Goal: Transaction & Acquisition: Book appointment/travel/reservation

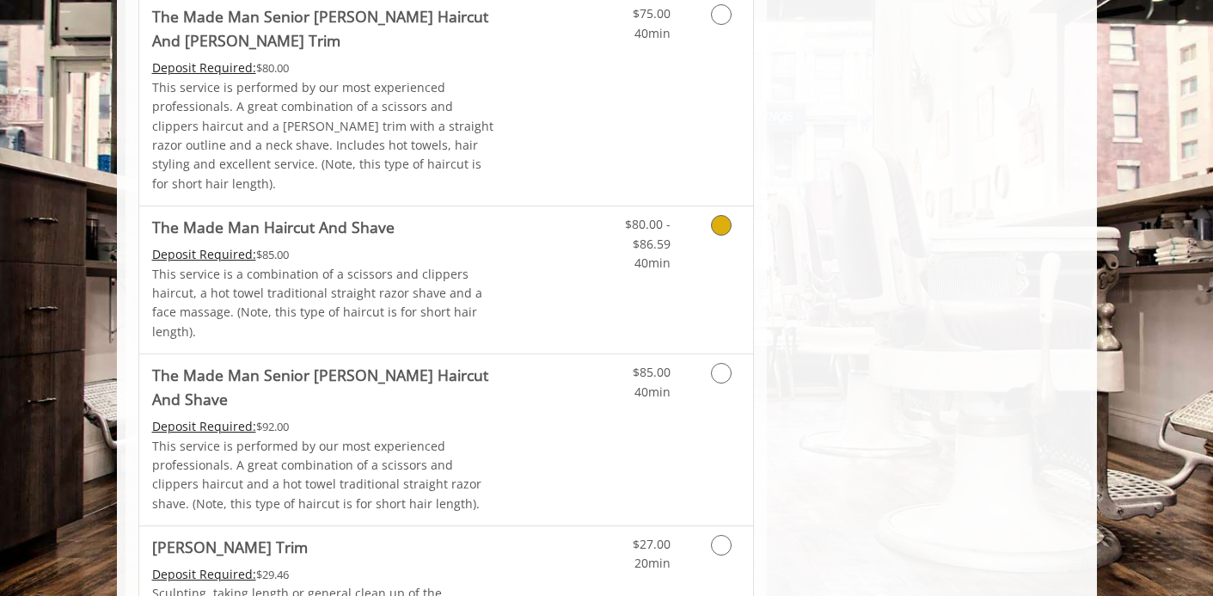
scroll to position [1498, 0]
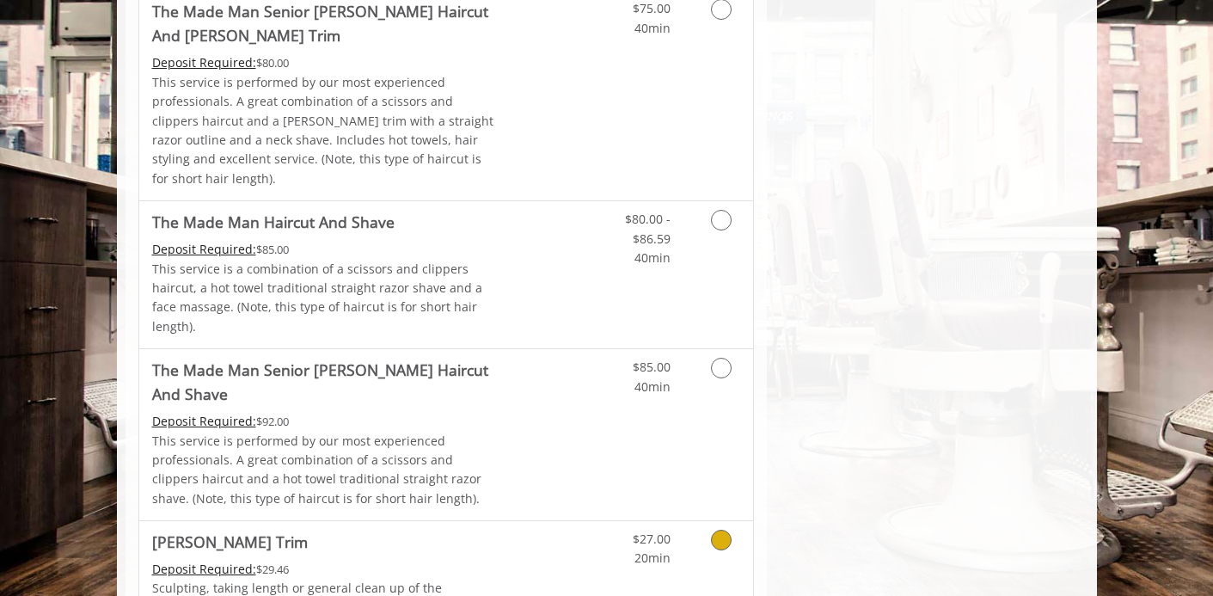
click at [726, 530] on icon "Grooming services" at bounding box center [721, 540] width 21 height 21
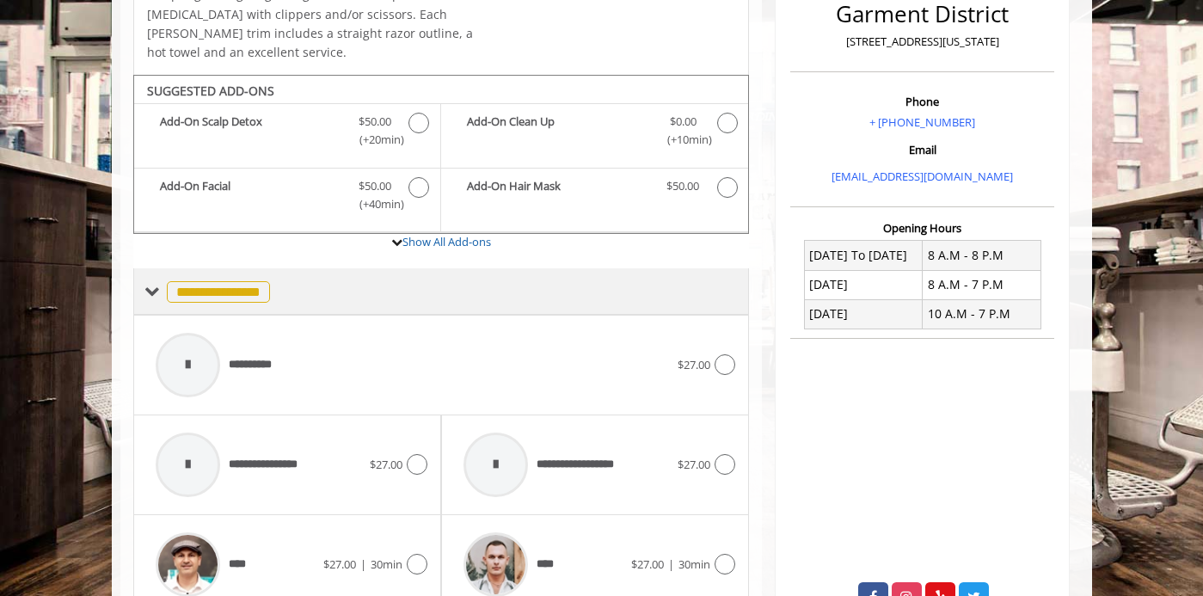
scroll to position [425, 0]
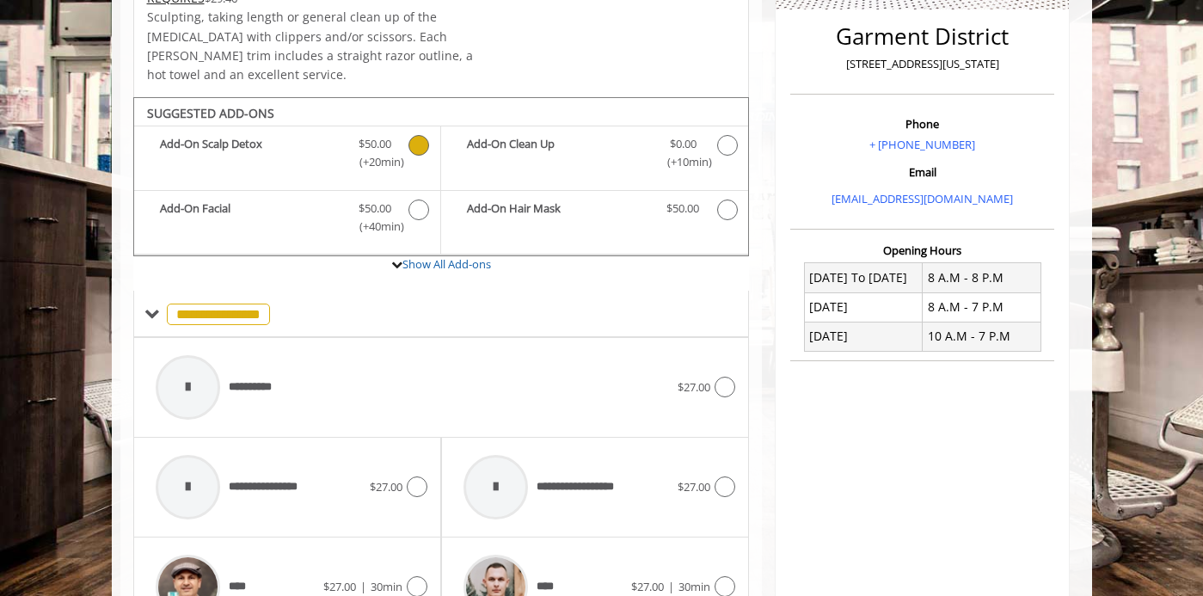
click at [415, 135] on icon "Beard Trim Add-onS" at bounding box center [418, 145] width 21 height 21
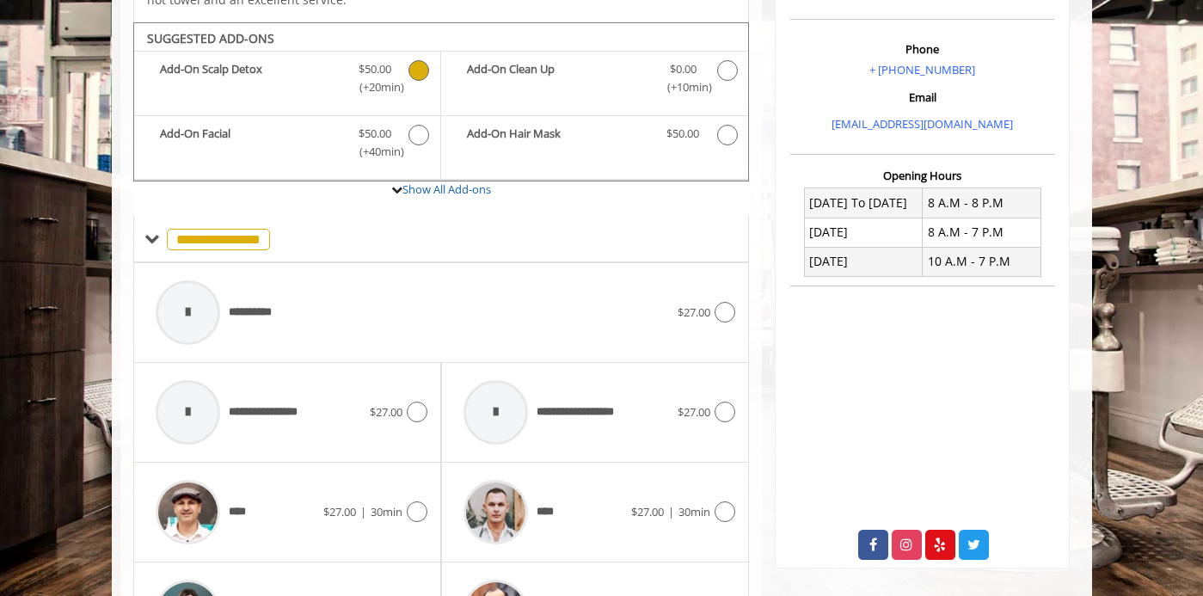
scroll to position [502, 0]
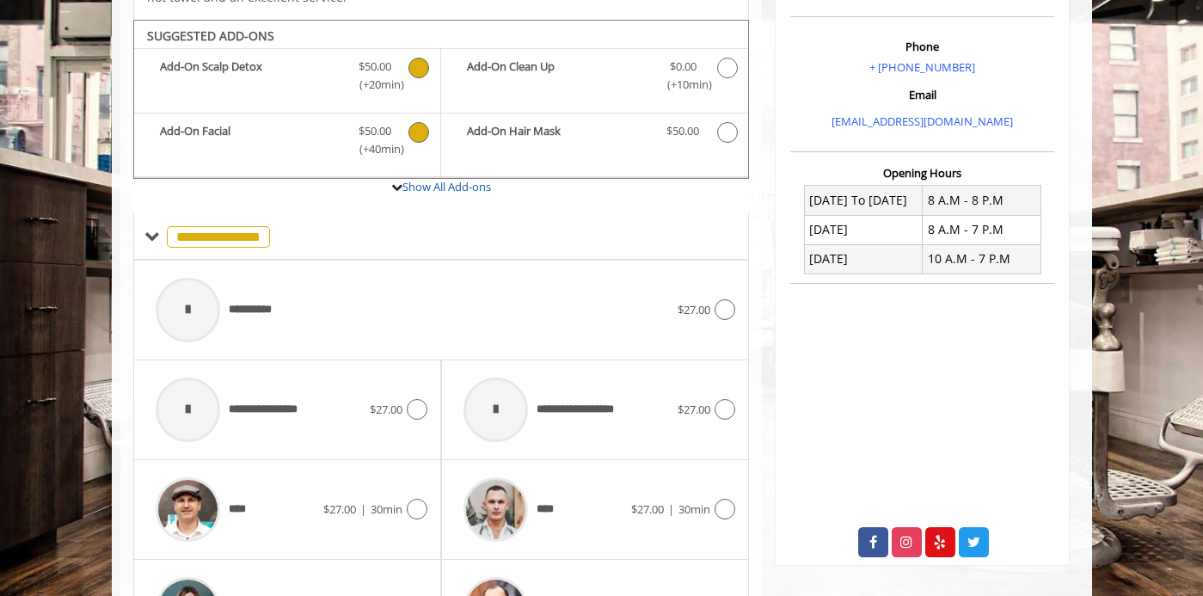
click at [420, 122] on icon "Beard Trim Add-onS" at bounding box center [418, 132] width 21 height 21
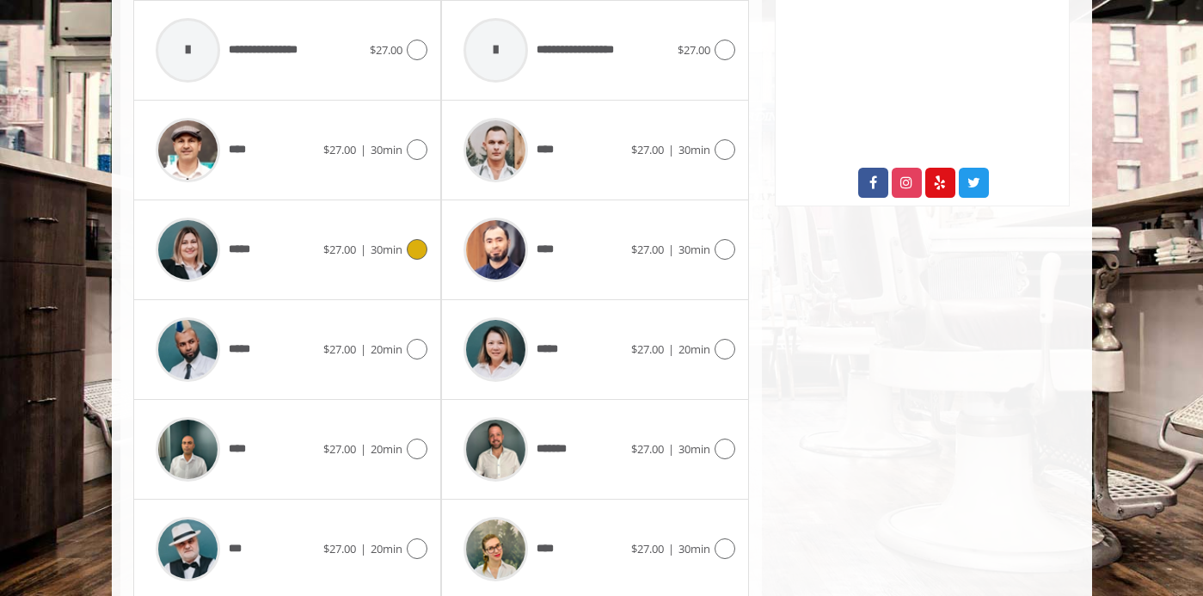
scroll to position [905, 0]
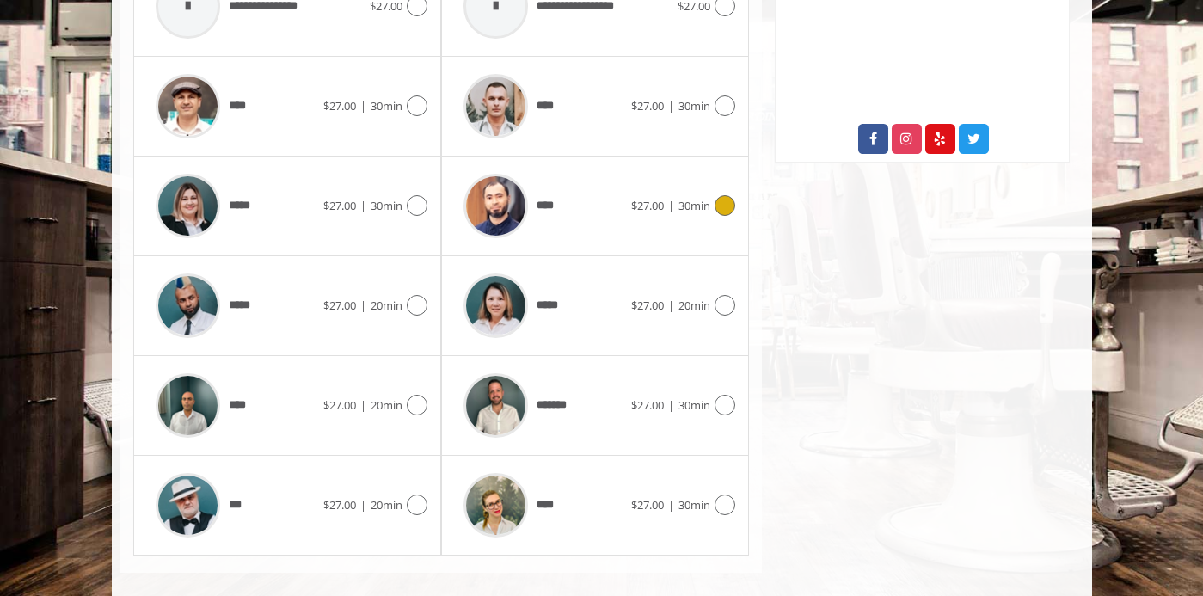
click at [721, 195] on icon at bounding box center [724, 205] width 21 height 21
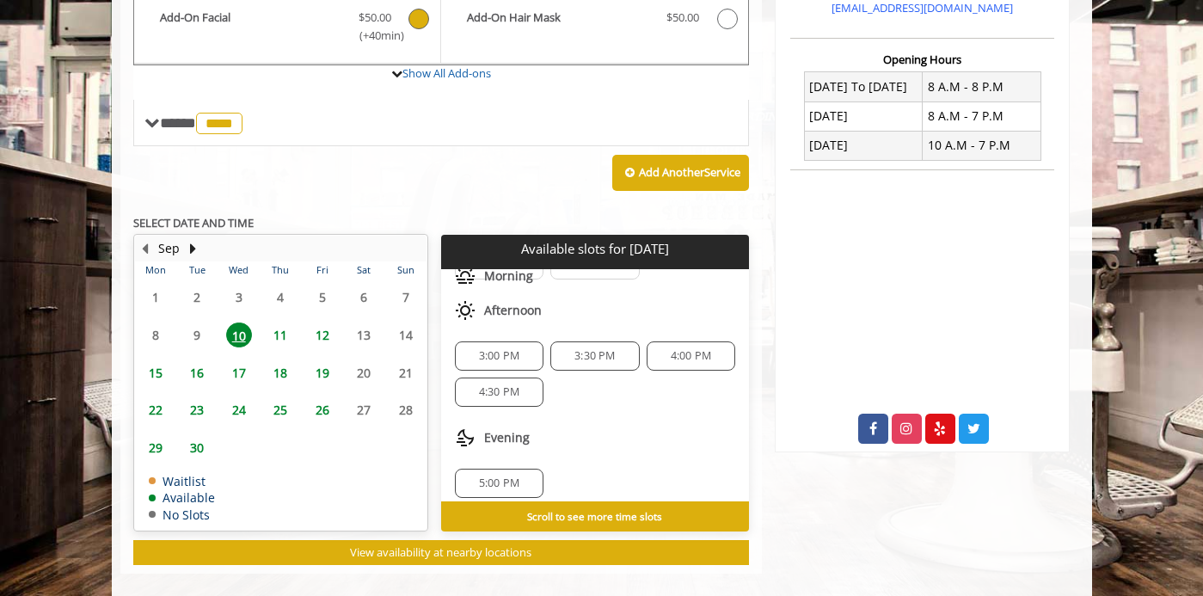
scroll to position [77, 0]
click at [677, 339] on span "4:00 PM" at bounding box center [691, 346] width 40 height 14
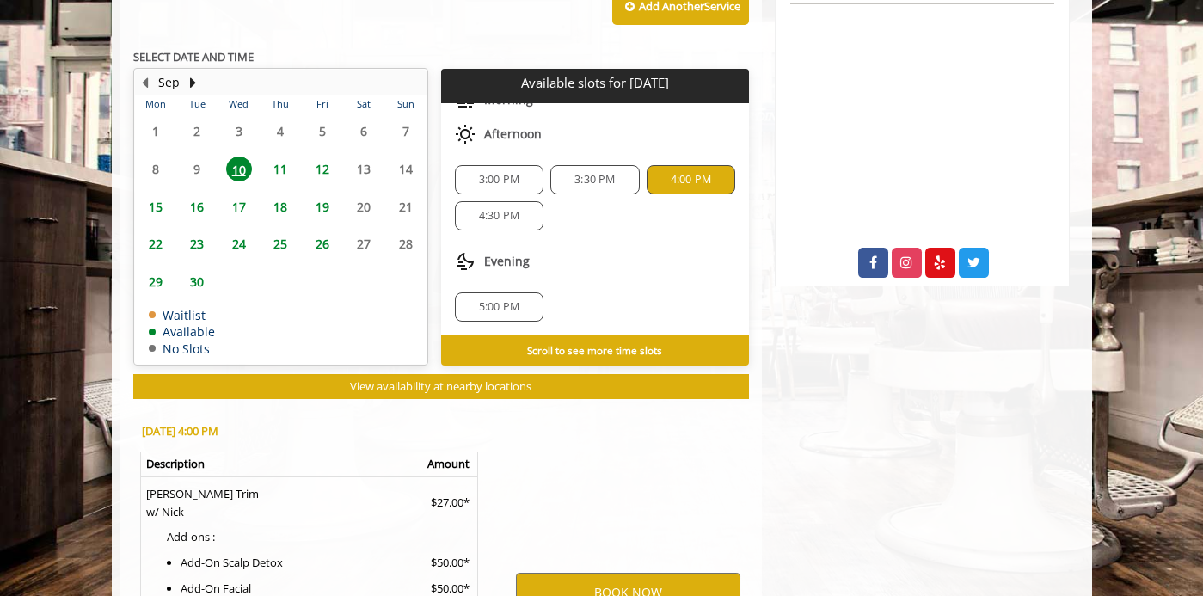
scroll to position [1003, 0]
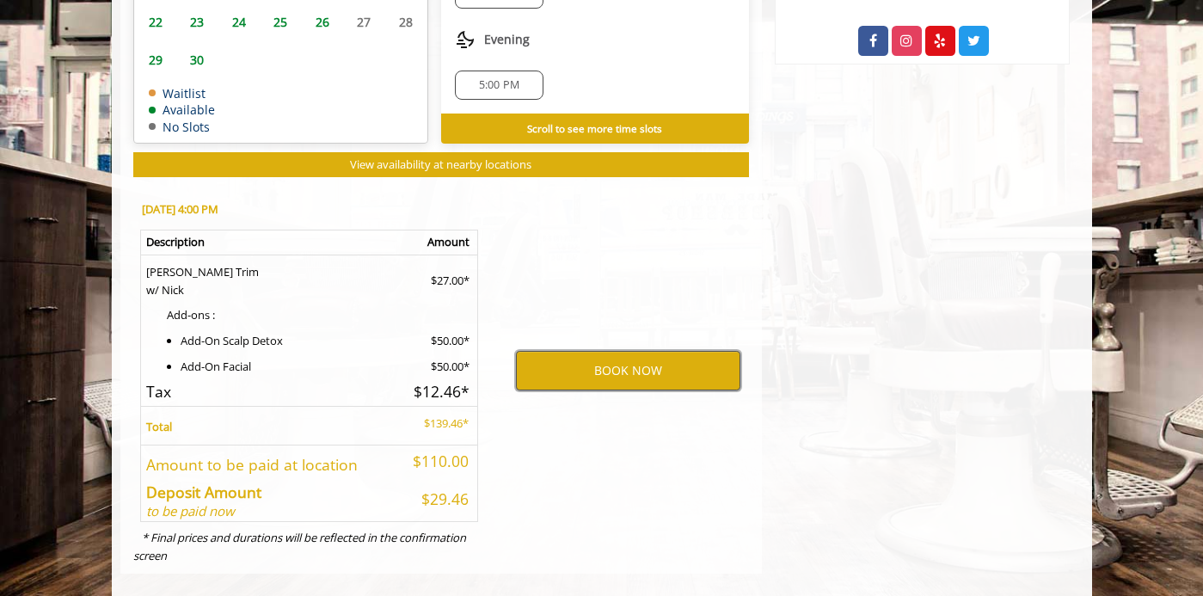
click at [655, 351] on button "BOOK NOW" at bounding box center [628, 371] width 224 height 40
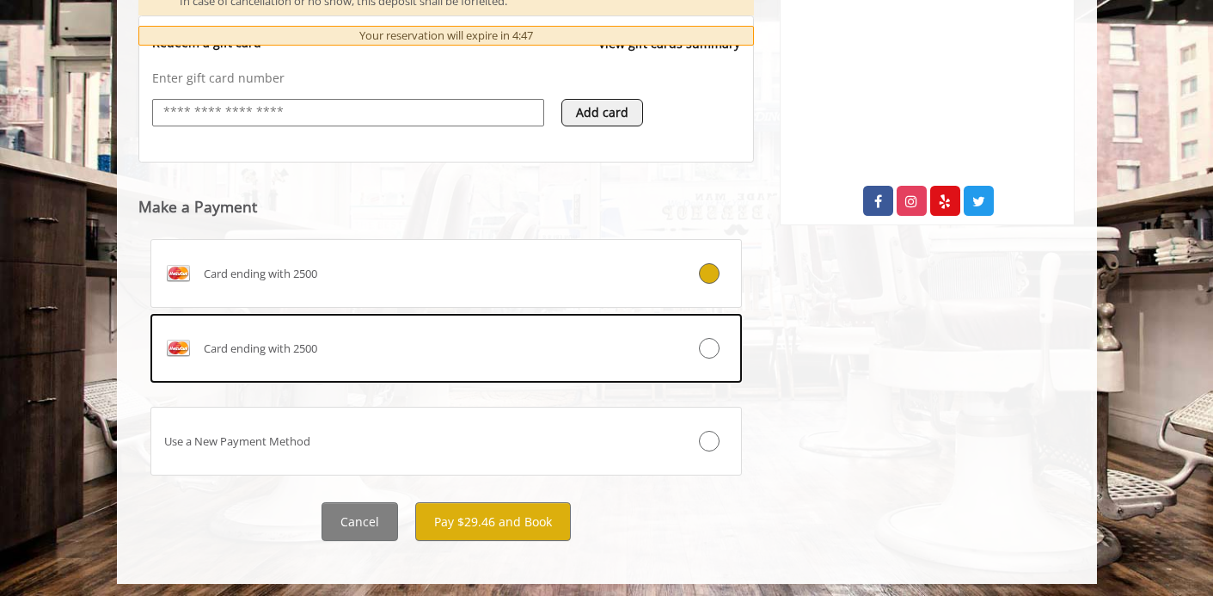
scroll to position [849, 0]
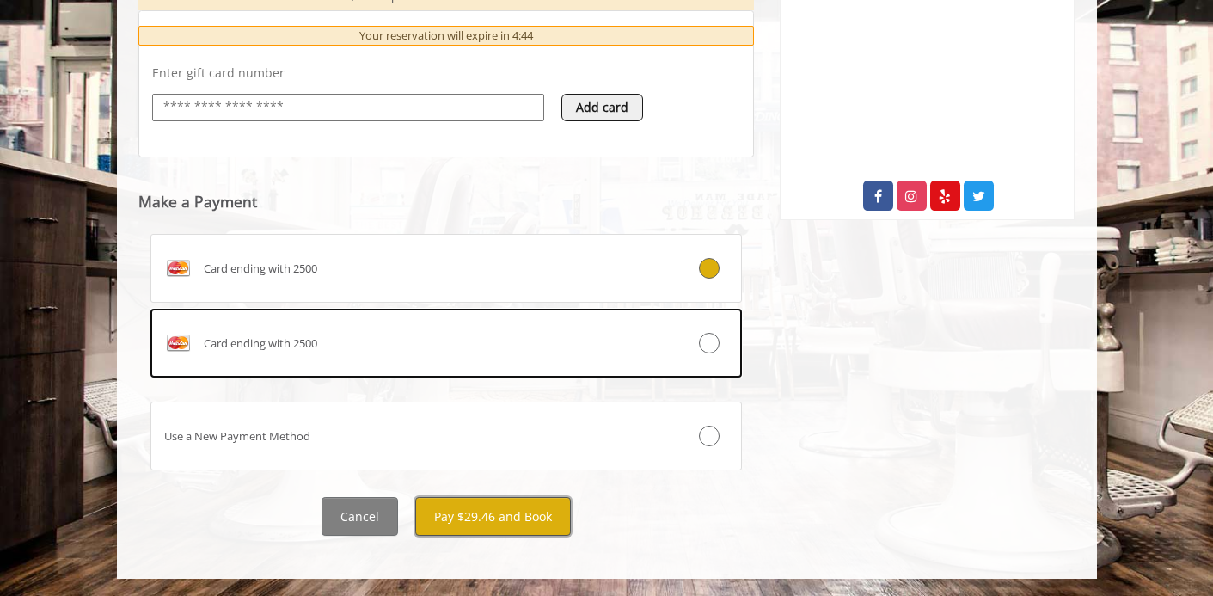
click at [517, 523] on button "Pay $29.46 and Book" at bounding box center [493, 516] width 156 height 39
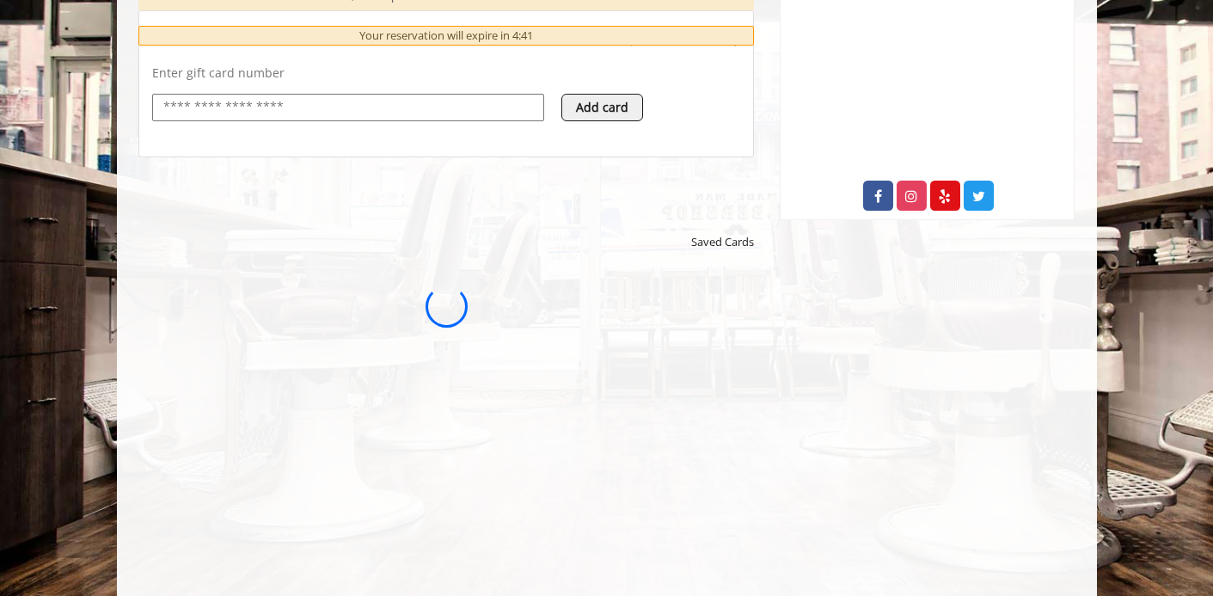
scroll to position [0, 0]
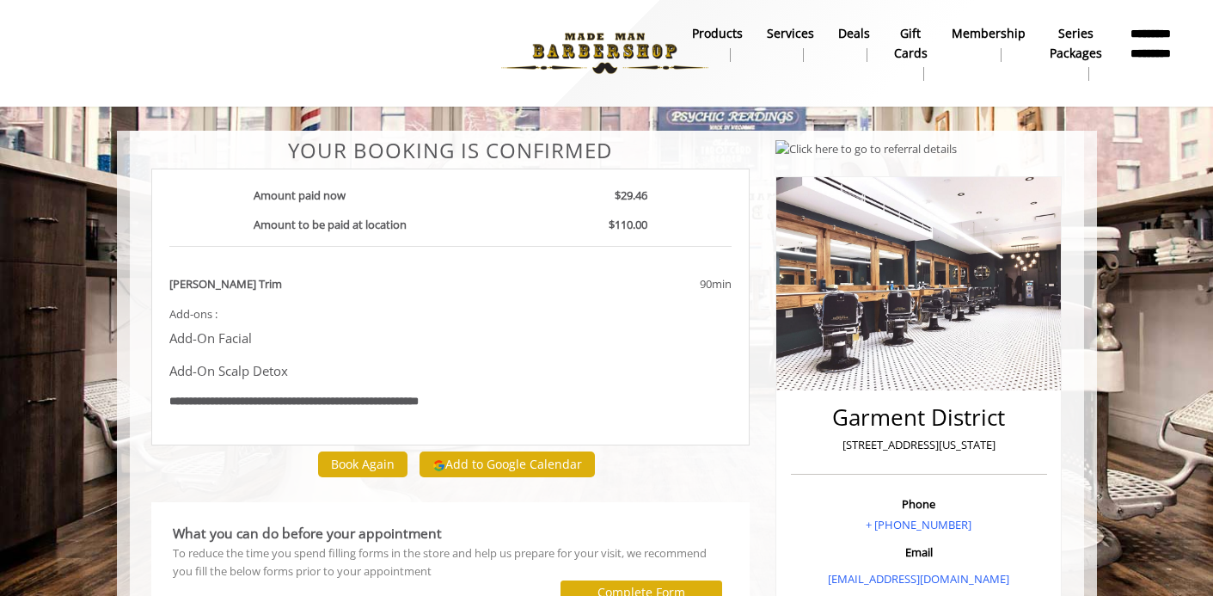
click at [1084, 45] on b "Series packages" at bounding box center [1076, 43] width 52 height 39
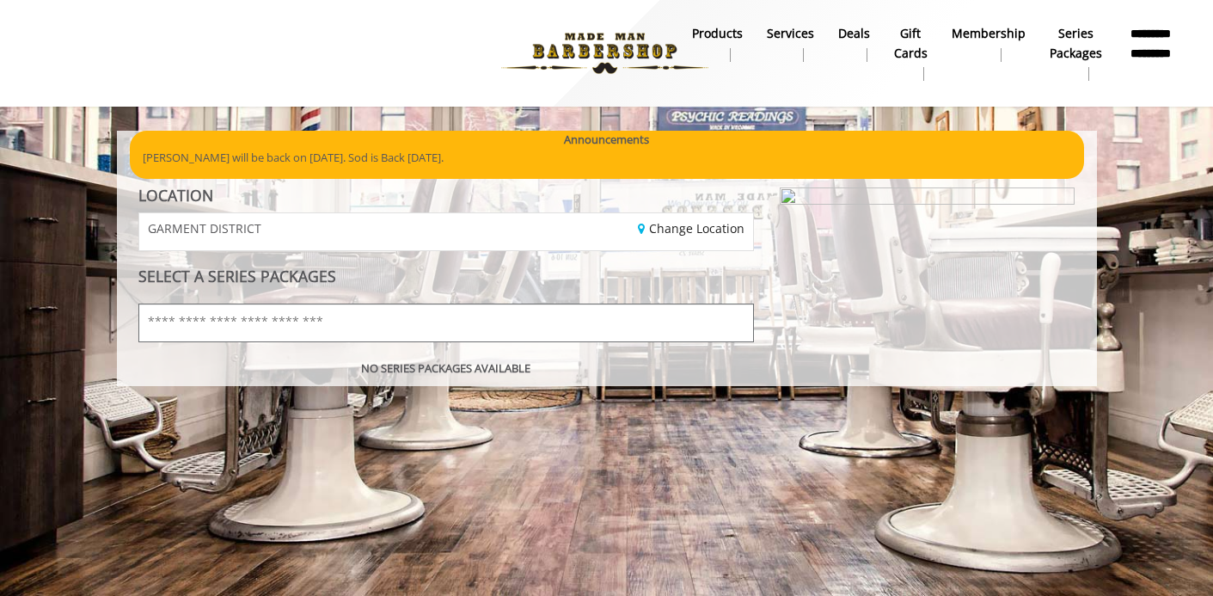
click at [425, 326] on input "text" at bounding box center [446, 322] width 616 height 39
click at [400, 237] on div "GARMENT DISTRICT" at bounding box center [286, 231] width 320 height 37
click at [234, 233] on span "GARMENT DISTRICT" at bounding box center [204, 228] width 113 height 13
click at [981, 28] on b "Membership" at bounding box center [989, 33] width 74 height 19
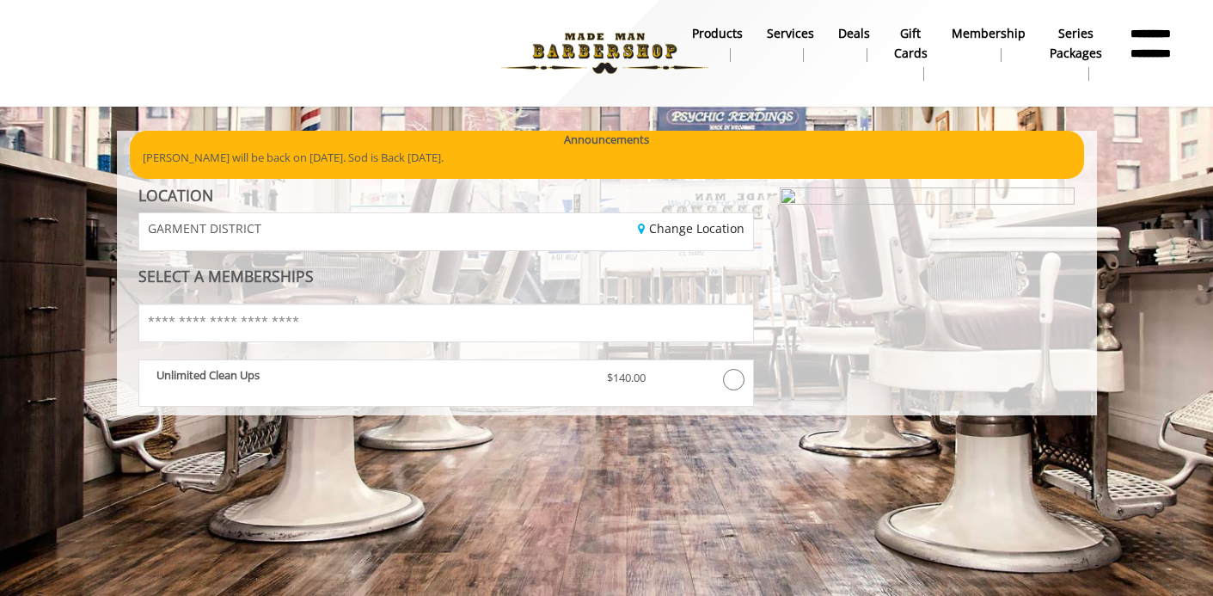
click at [863, 34] on b "Deals" at bounding box center [854, 33] width 32 height 19
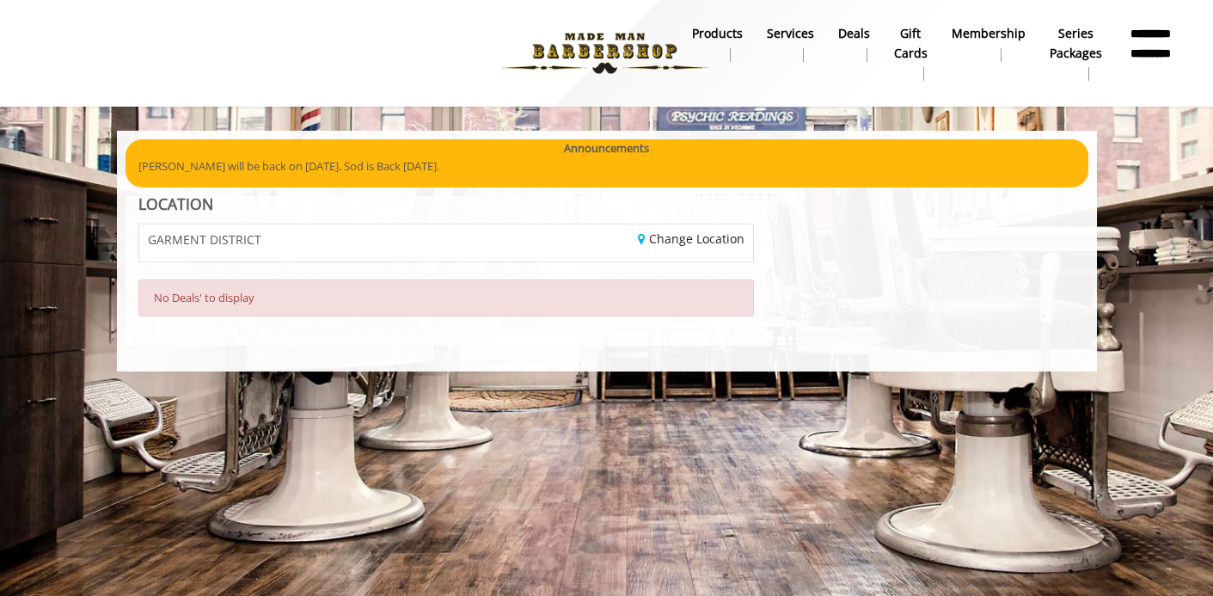
click at [1147, 61] on b "**********" at bounding box center [1151, 53] width 50 height 58
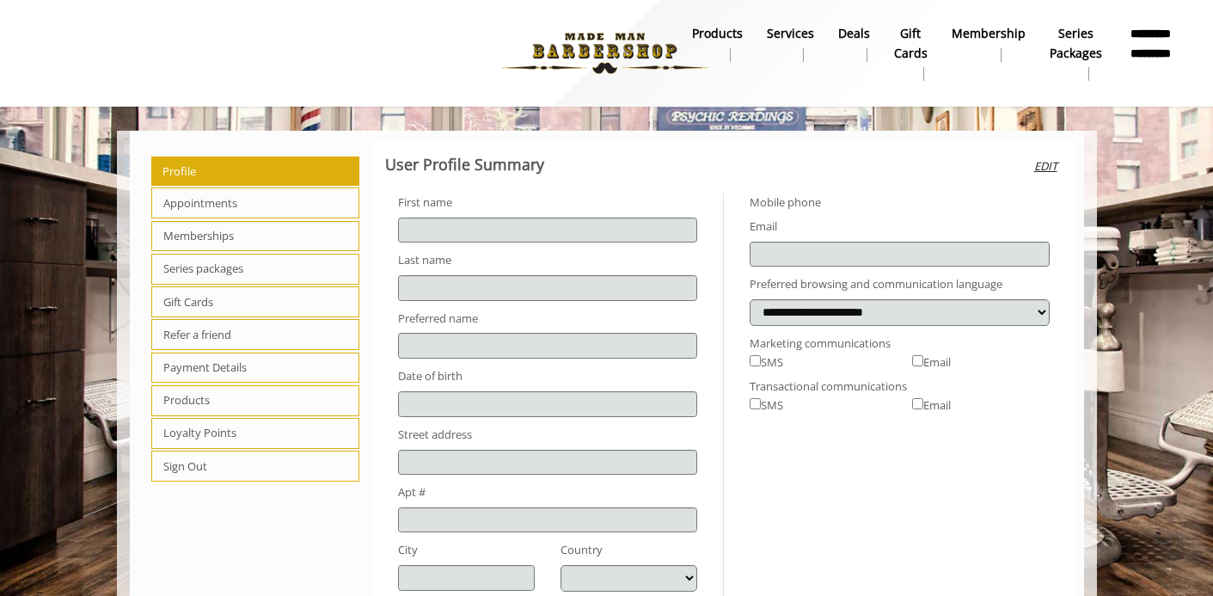
type input "****"
type input "**********"
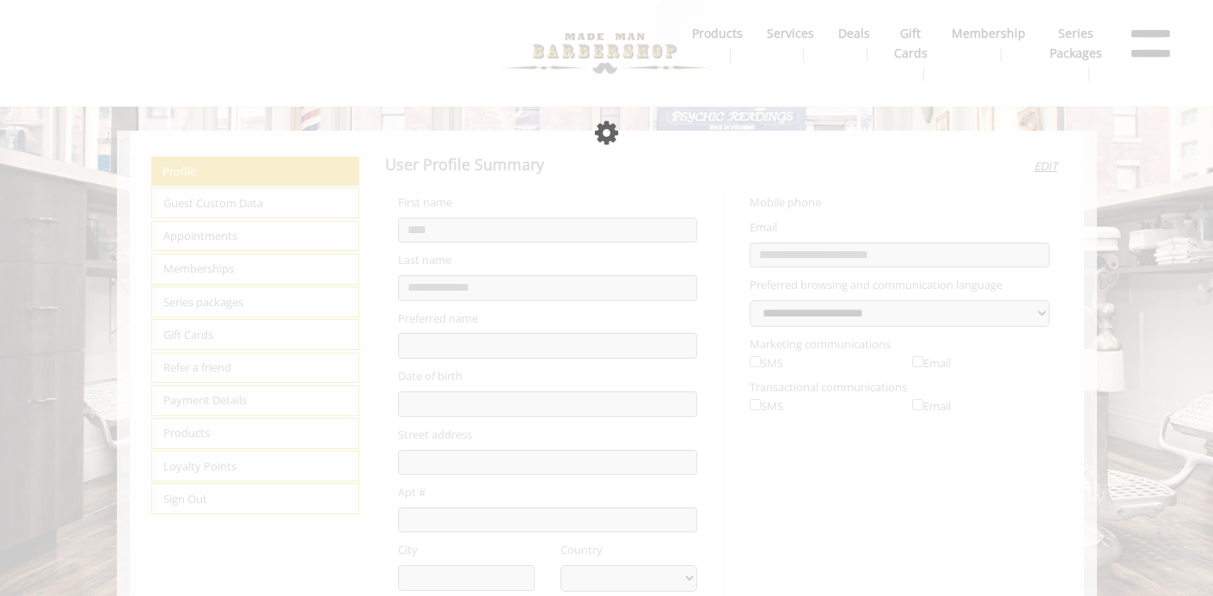
select select "***"
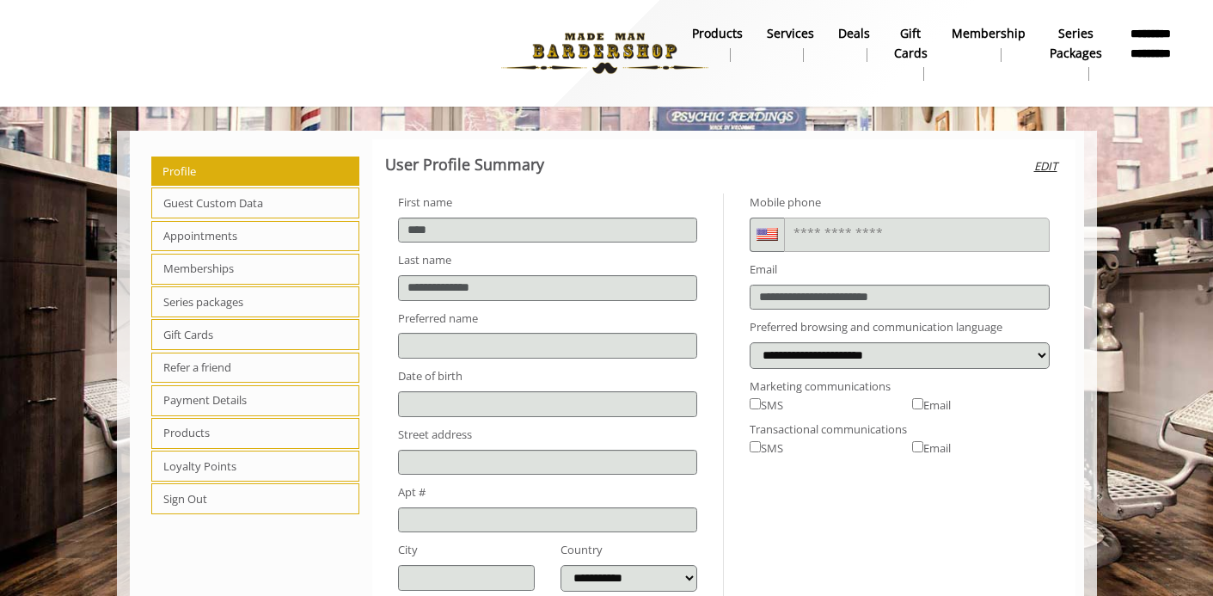
click at [440, 350] on div "**********" at bounding box center [723, 425] width 703 height 465
